Goal: Transaction & Acquisition: Purchase product/service

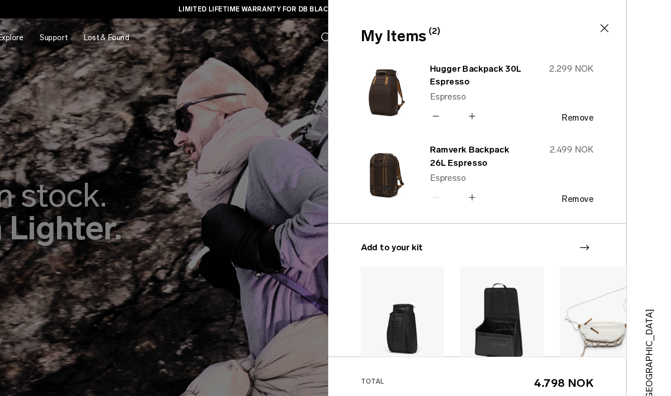
click at [609, 27] on icon at bounding box center [614, 23] width 11 height 11
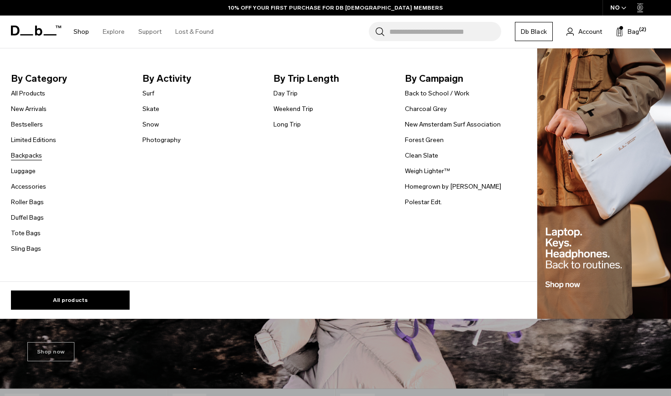
click at [32, 154] on link "Backpacks" at bounding box center [26, 156] width 31 height 10
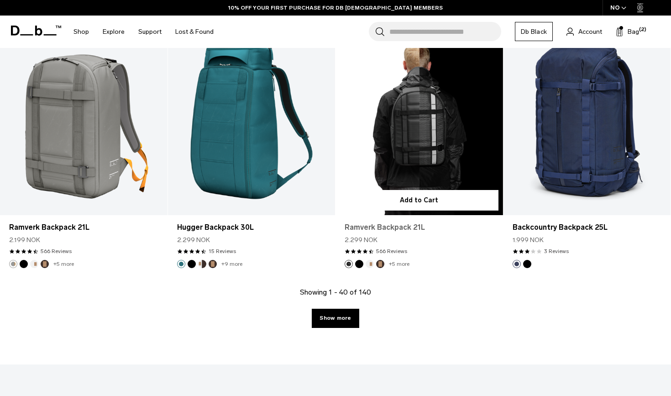
scroll to position [2526, 0]
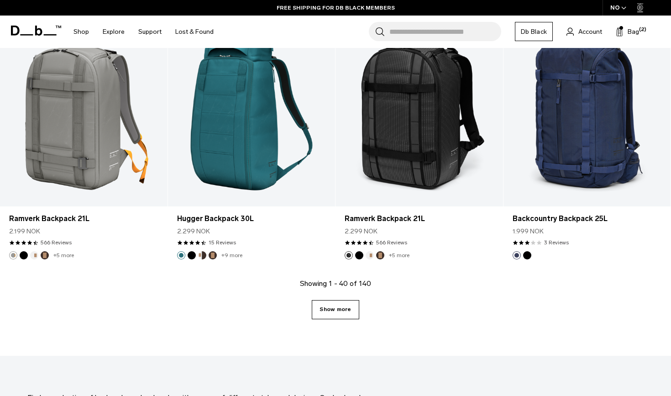
click at [339, 314] on link "Show more" at bounding box center [335, 309] width 47 height 19
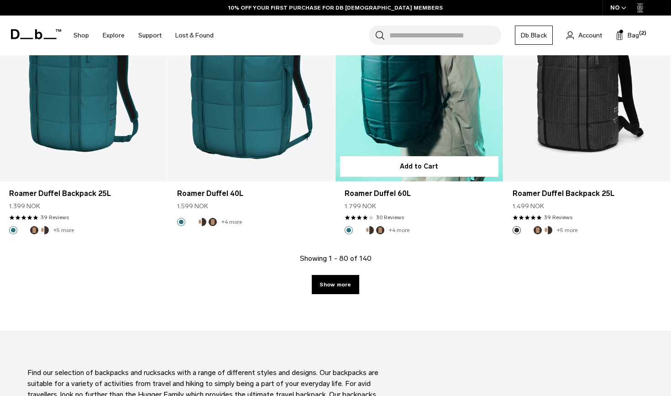
scroll to position [5133, 0]
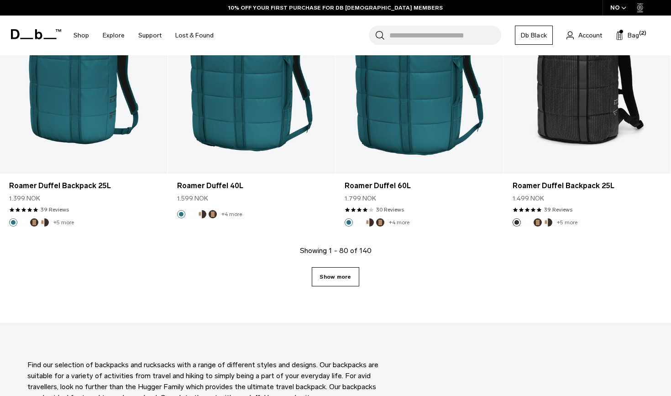
click at [340, 276] on link "Show more" at bounding box center [335, 276] width 47 height 19
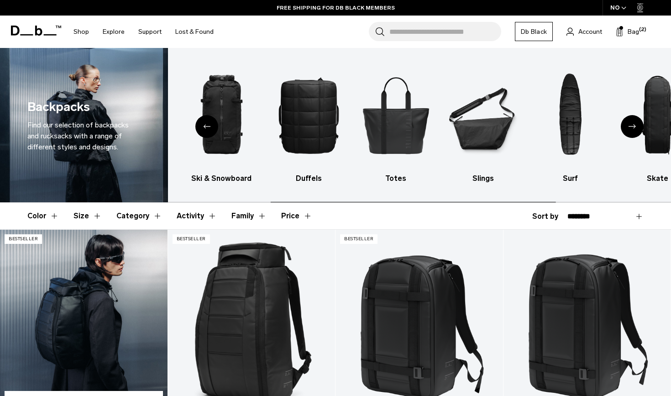
click at [74, 322] on link "Hugger Backpack 25L" at bounding box center [83, 322] width 167 height 186
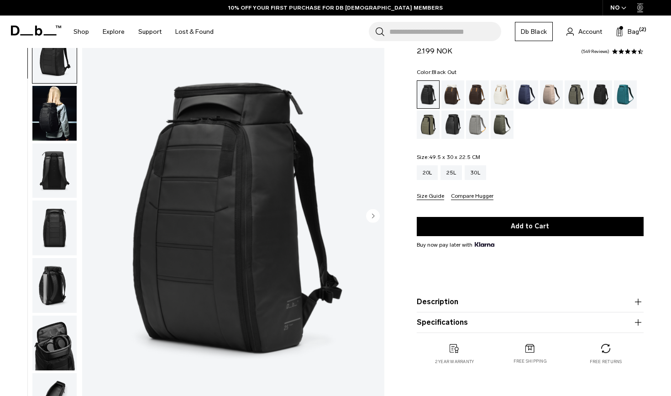
scroll to position [41, 0]
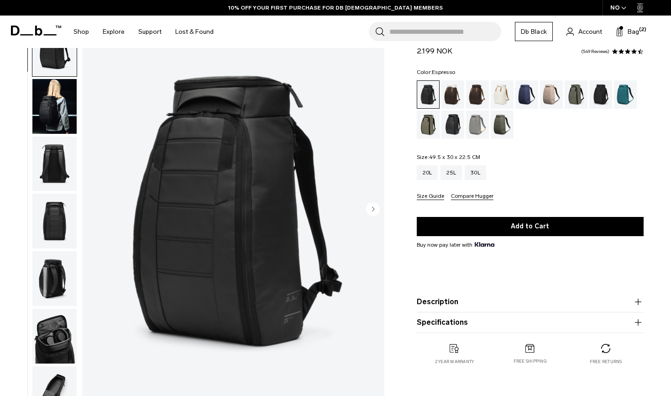
click at [471, 97] on div "Espresso" at bounding box center [477, 94] width 23 height 28
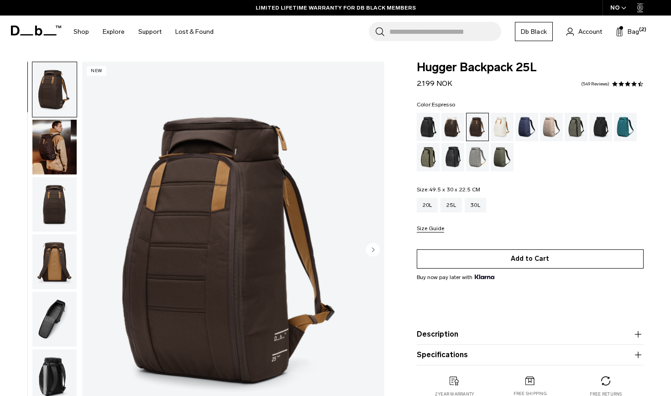
click at [521, 261] on button "Add to Cart" at bounding box center [530, 258] width 227 height 19
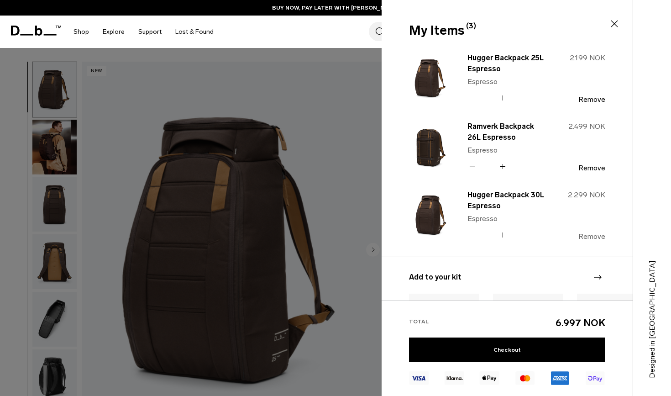
click at [590, 236] on button "Remove" at bounding box center [591, 236] width 27 height 8
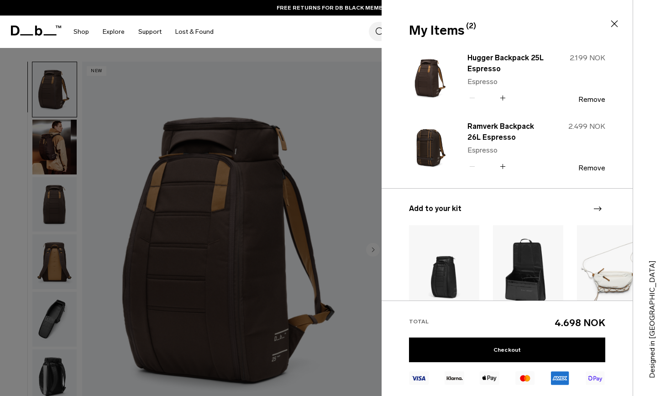
click at [320, 207] on div at bounding box center [335, 198] width 671 height 396
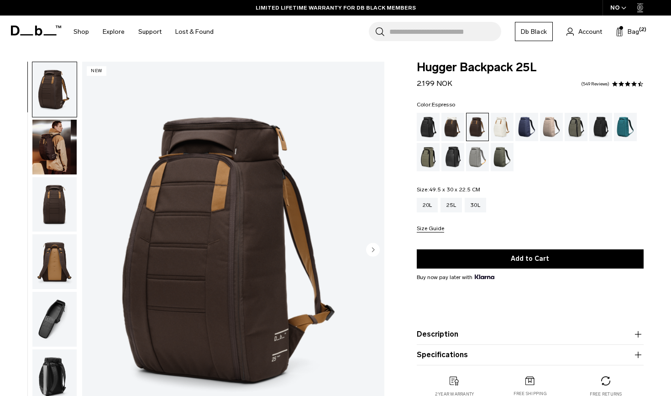
click at [370, 255] on circle "Next slide" at bounding box center [373, 249] width 14 height 14
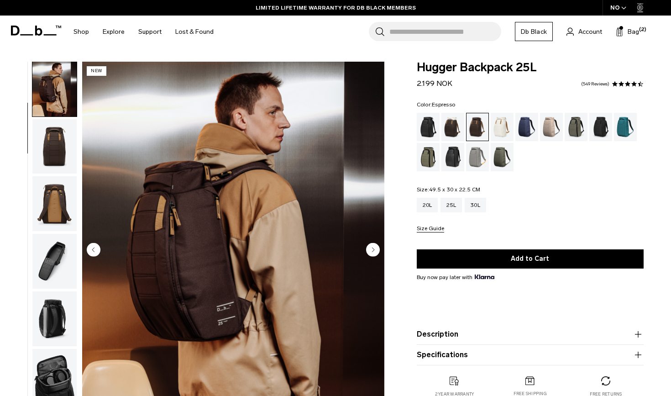
click at [370, 255] on circle "Next slide" at bounding box center [373, 249] width 14 height 14
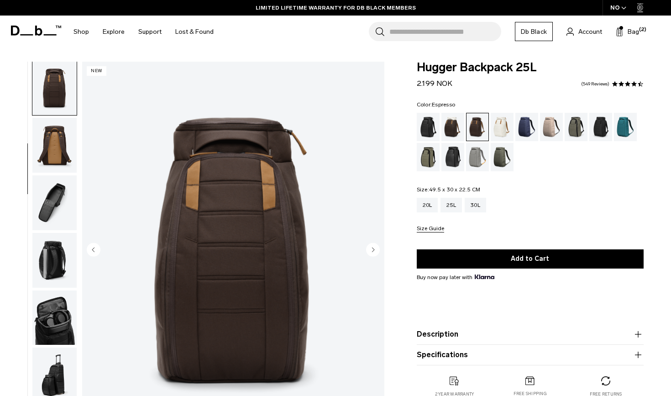
click at [370, 255] on circle "Next slide" at bounding box center [373, 249] width 14 height 14
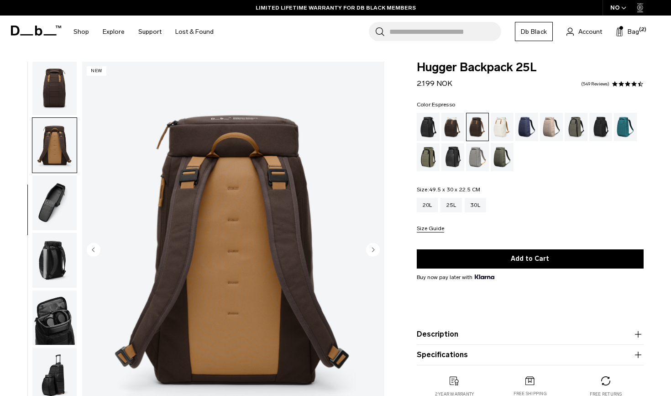
scroll to position [143, 0]
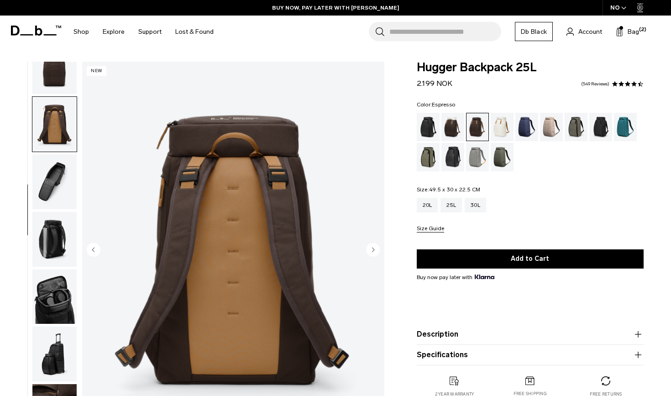
click at [370, 255] on circle "Next slide" at bounding box center [373, 249] width 14 height 14
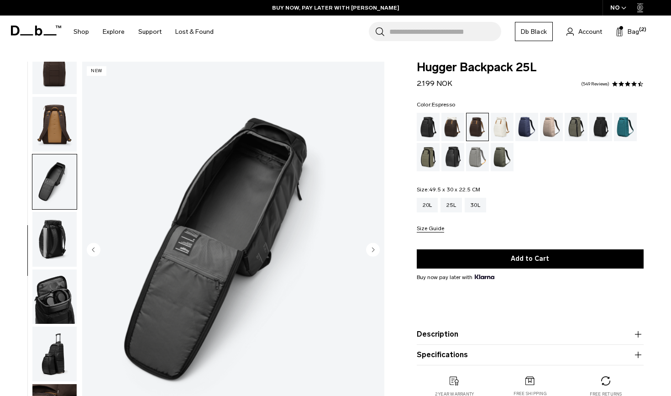
click at [370, 255] on circle "Next slide" at bounding box center [373, 249] width 14 height 14
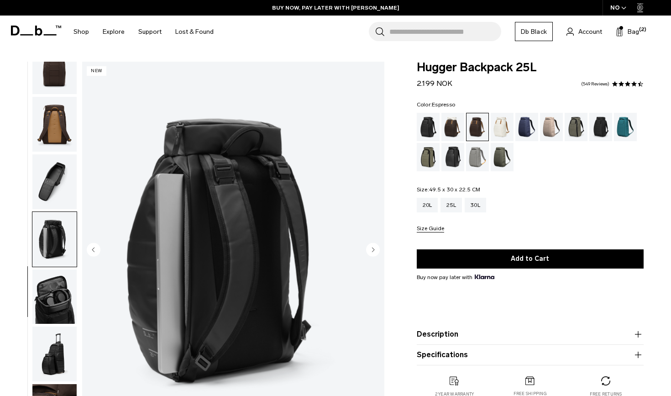
click at [370, 255] on circle "Next slide" at bounding box center [373, 249] width 14 height 14
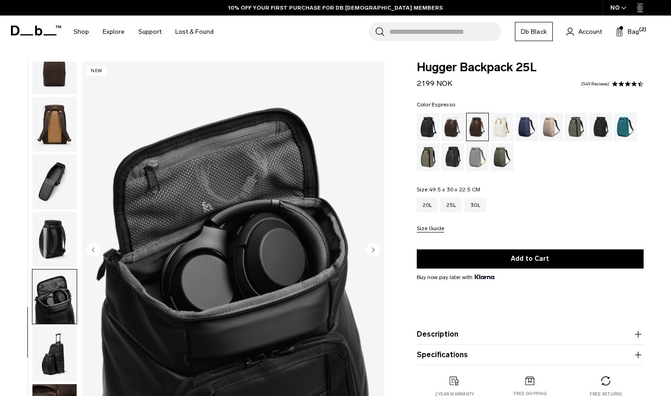
click at [370, 255] on circle "Next slide" at bounding box center [373, 249] width 14 height 14
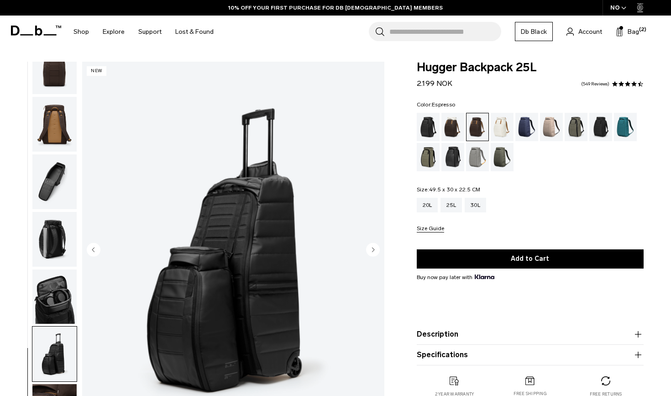
click at [370, 255] on circle "Next slide" at bounding box center [373, 249] width 14 height 14
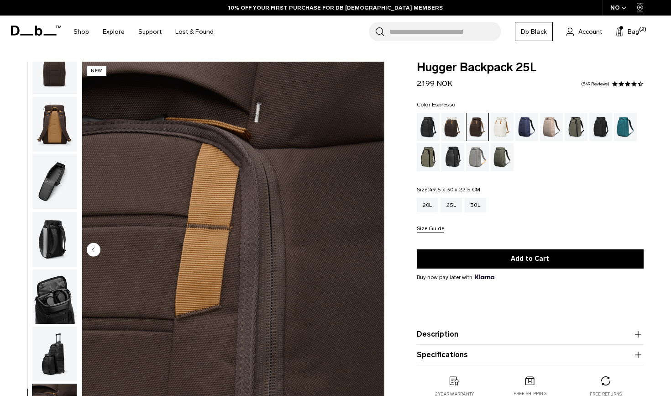
click at [370, 255] on img "9 / 9" at bounding box center [233, 250] width 302 height 377
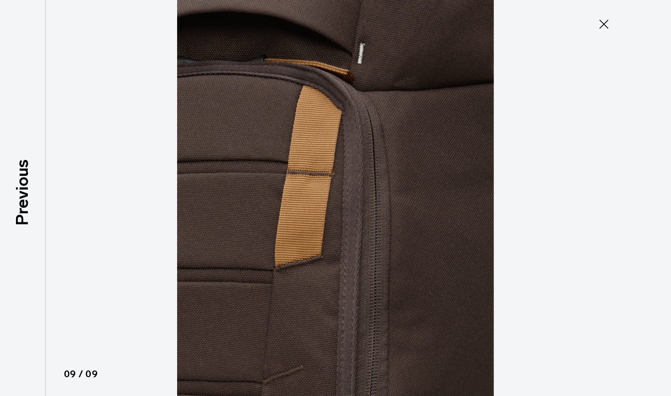
click at [604, 27] on icon at bounding box center [603, 24] width 15 height 15
